Goal: Navigation & Orientation: Find specific page/section

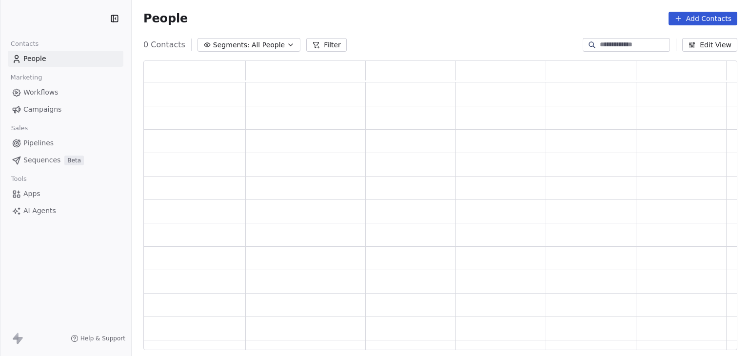
scroll to position [282, 586]
click at [26, 194] on span "Apps" at bounding box center [31, 194] width 17 height 10
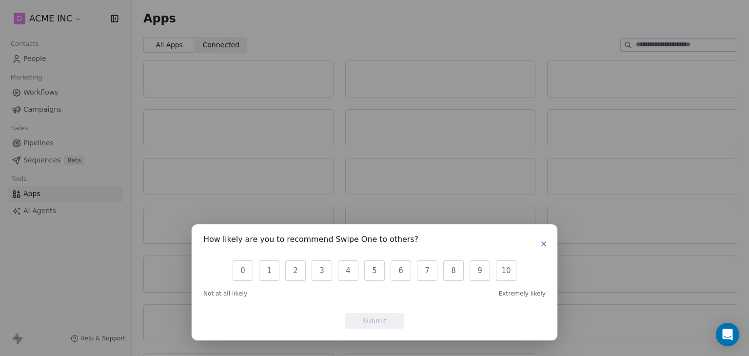
click at [543, 242] on icon "button" at bounding box center [544, 244] width 8 height 8
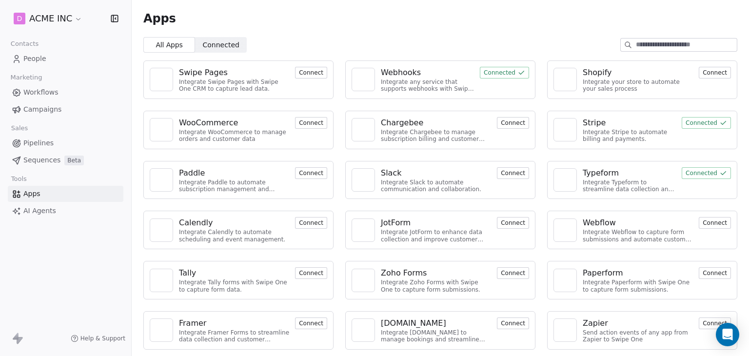
click at [575, 71] on div "Shopify Integrate your store to automate your sales process" at bounding box center [622, 80] width 139 height 26
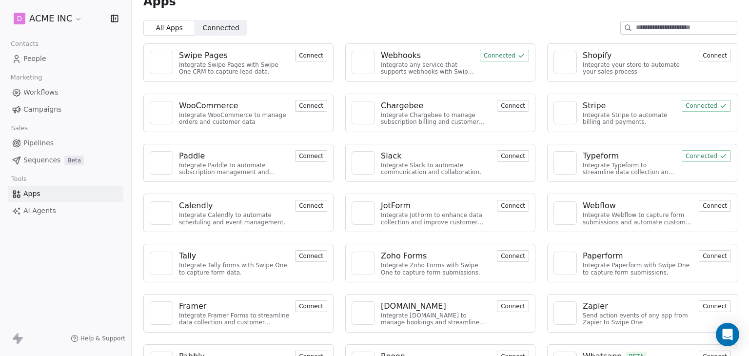
scroll to position [50, 0]
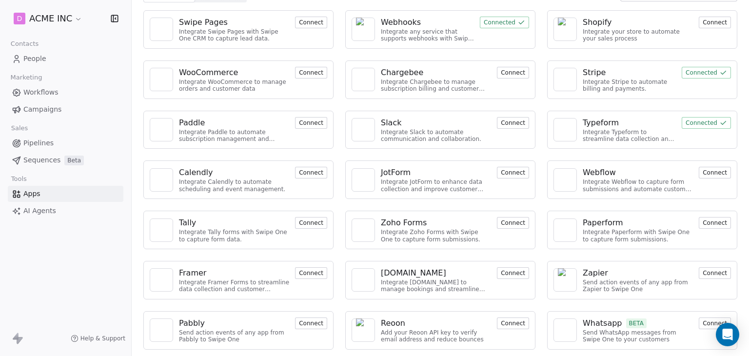
click at [589, 323] on div "Whatsapp" at bounding box center [602, 323] width 39 height 12
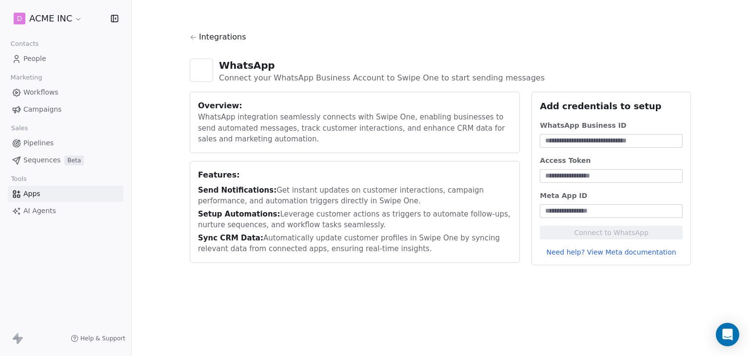
click at [597, 254] on link "Need help? View Meta documentation" at bounding box center [611, 252] width 143 height 10
click at [44, 55] on span "People" at bounding box center [34, 59] width 23 height 10
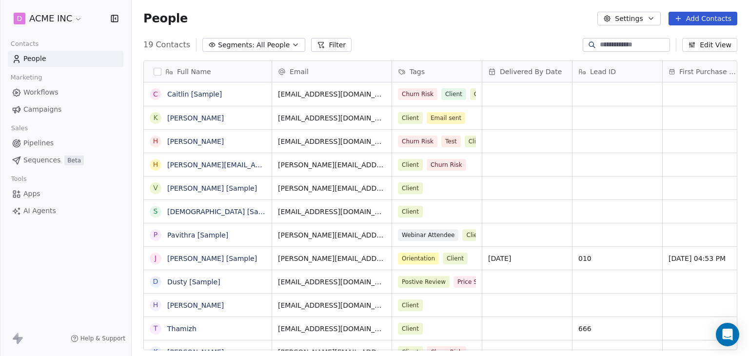
scroll to position [305, 609]
click at [59, 94] on link "Workflows" at bounding box center [66, 92] width 116 height 16
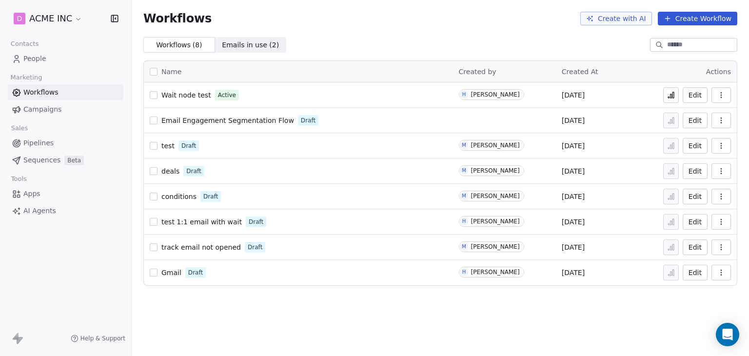
click at [722, 123] on icon "button" at bounding box center [721, 121] width 8 height 8
click at [437, 39] on div "Workflows ( 8 ) Workflows ( 8 ) Emails in use ( 2 ) Emails in use ( 2 )" at bounding box center [440, 45] width 617 height 16
click at [43, 58] on span "People" at bounding box center [34, 59] width 23 height 10
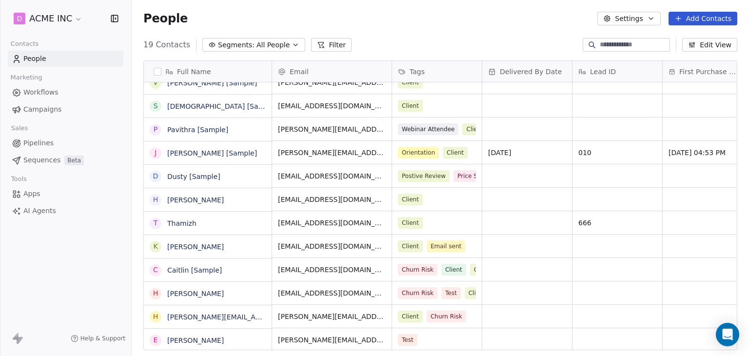
scroll to position [176, 0]
click at [434, 336] on div "Test" at bounding box center [437, 339] width 90 height 23
click at [169, 340] on link "Ellis Karls" at bounding box center [195, 340] width 57 height 8
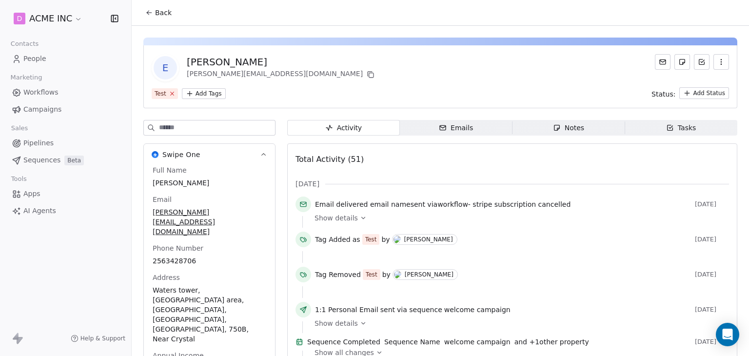
click at [172, 93] on icon at bounding box center [171, 93] width 3 height 3
click at [154, 17] on button "Back" at bounding box center [158, 13] width 38 height 18
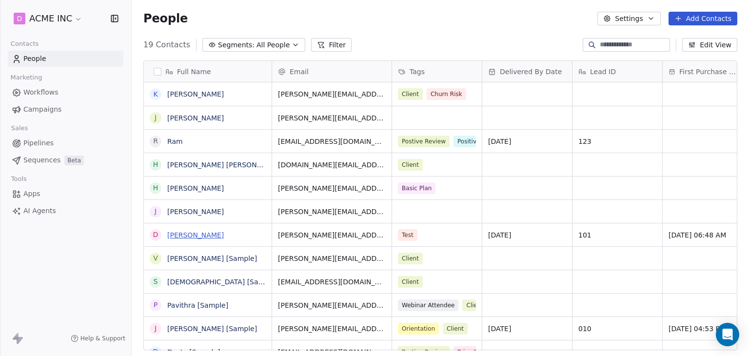
click at [198, 235] on link "Daniel Chester Hawthorne" at bounding box center [195, 235] width 57 height 8
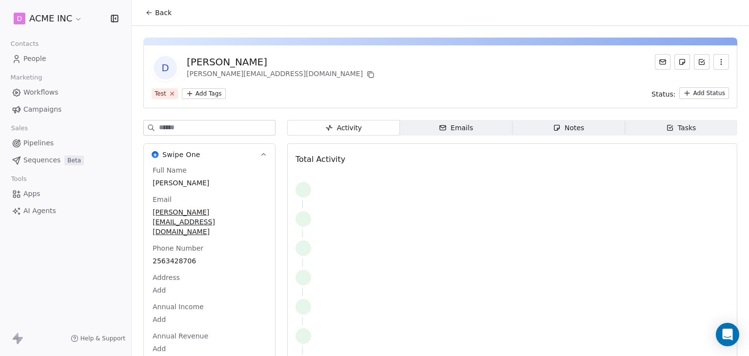
click at [171, 95] on icon at bounding box center [172, 93] width 6 height 6
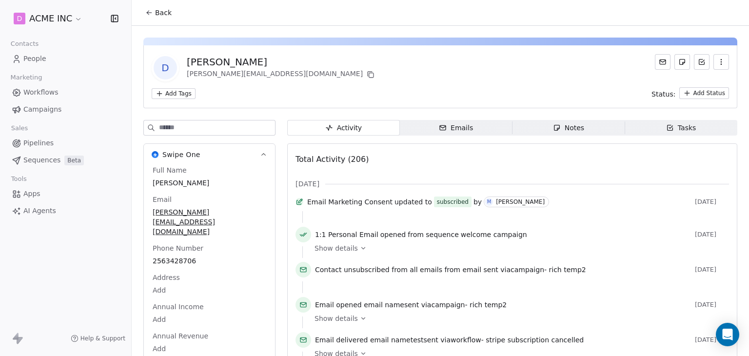
click at [151, 9] on icon at bounding box center [149, 13] width 8 height 8
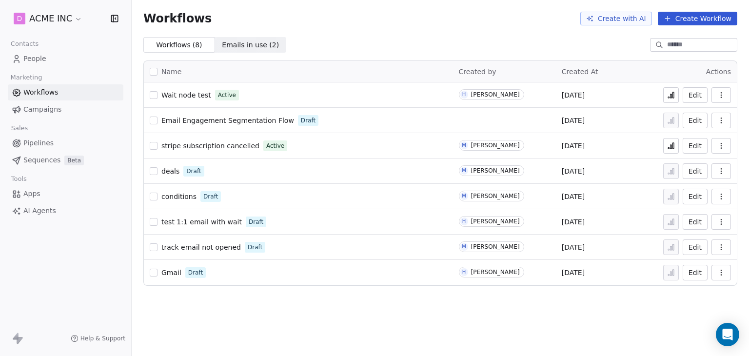
click at [675, 145] on icon at bounding box center [671, 146] width 8 height 8
click at [671, 149] on icon at bounding box center [670, 147] width 1 height 4
